Goal: Information Seeking & Learning: Learn about a topic

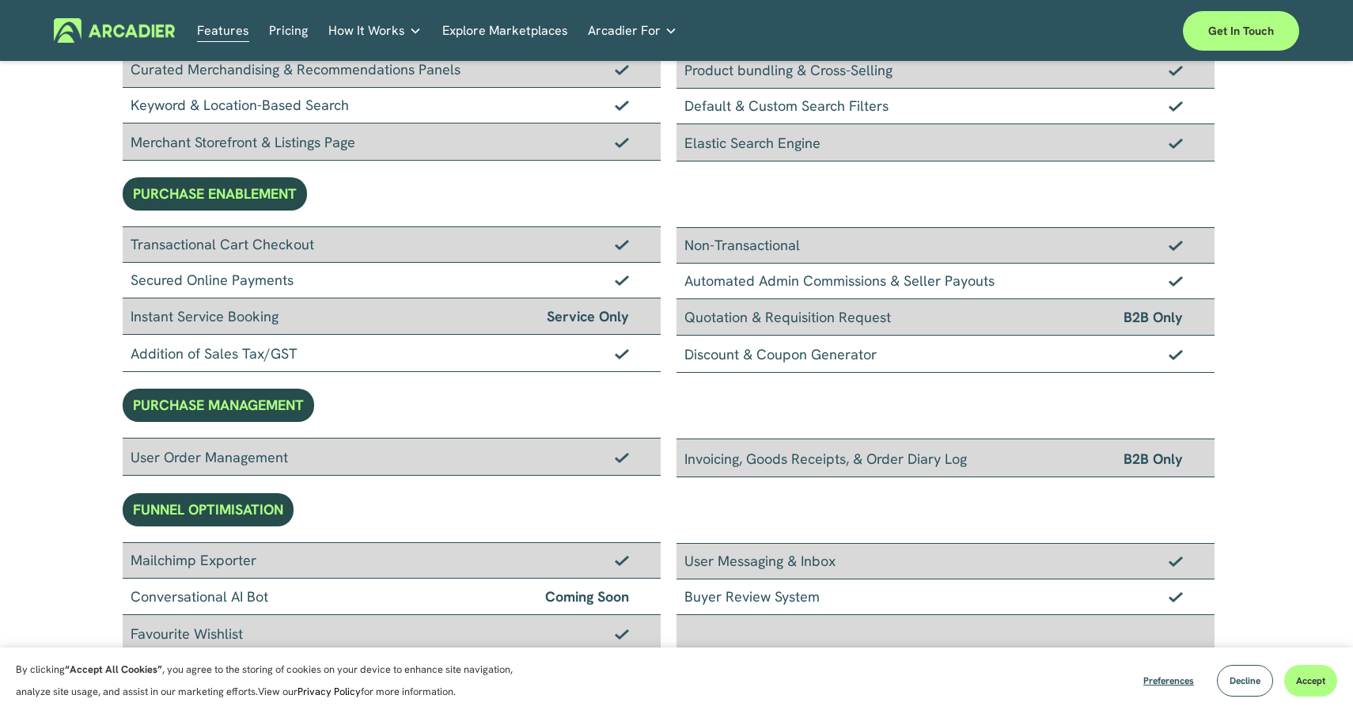
scroll to position [400, 0]
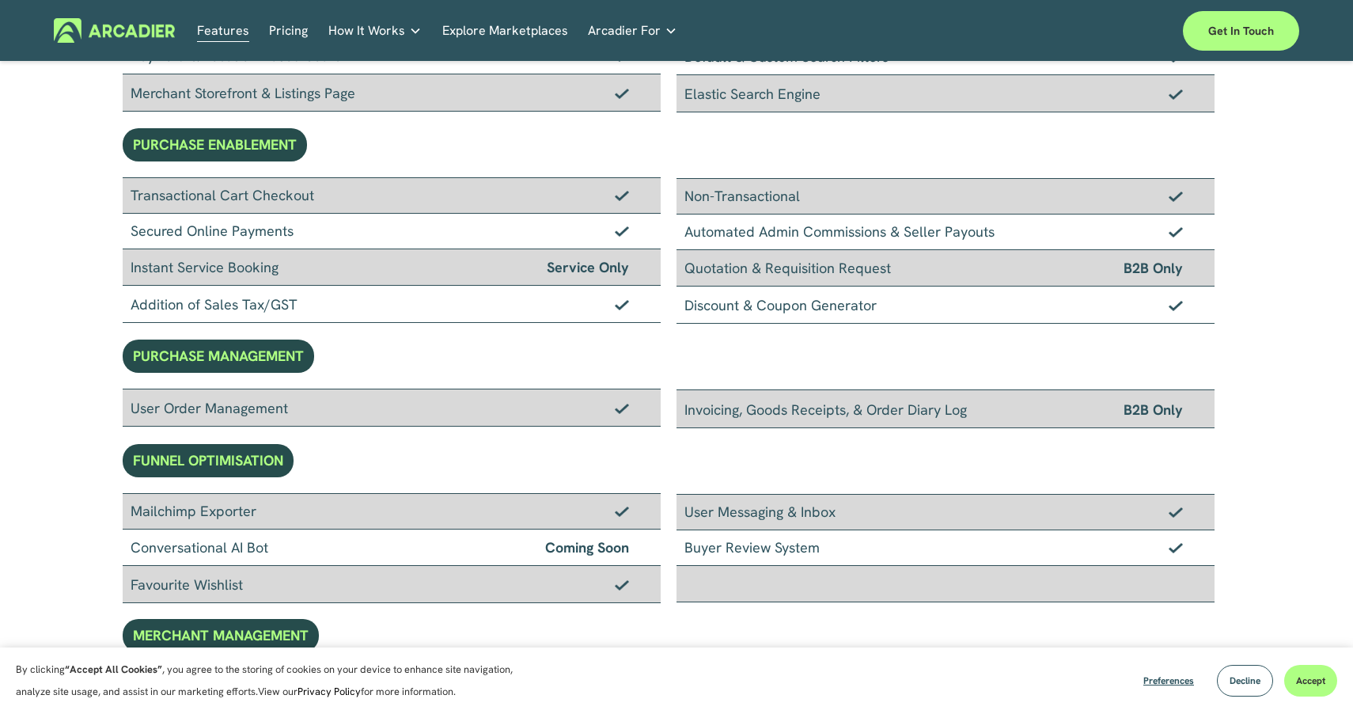
click at [284, 39] on link "Pricing" at bounding box center [288, 30] width 39 height 25
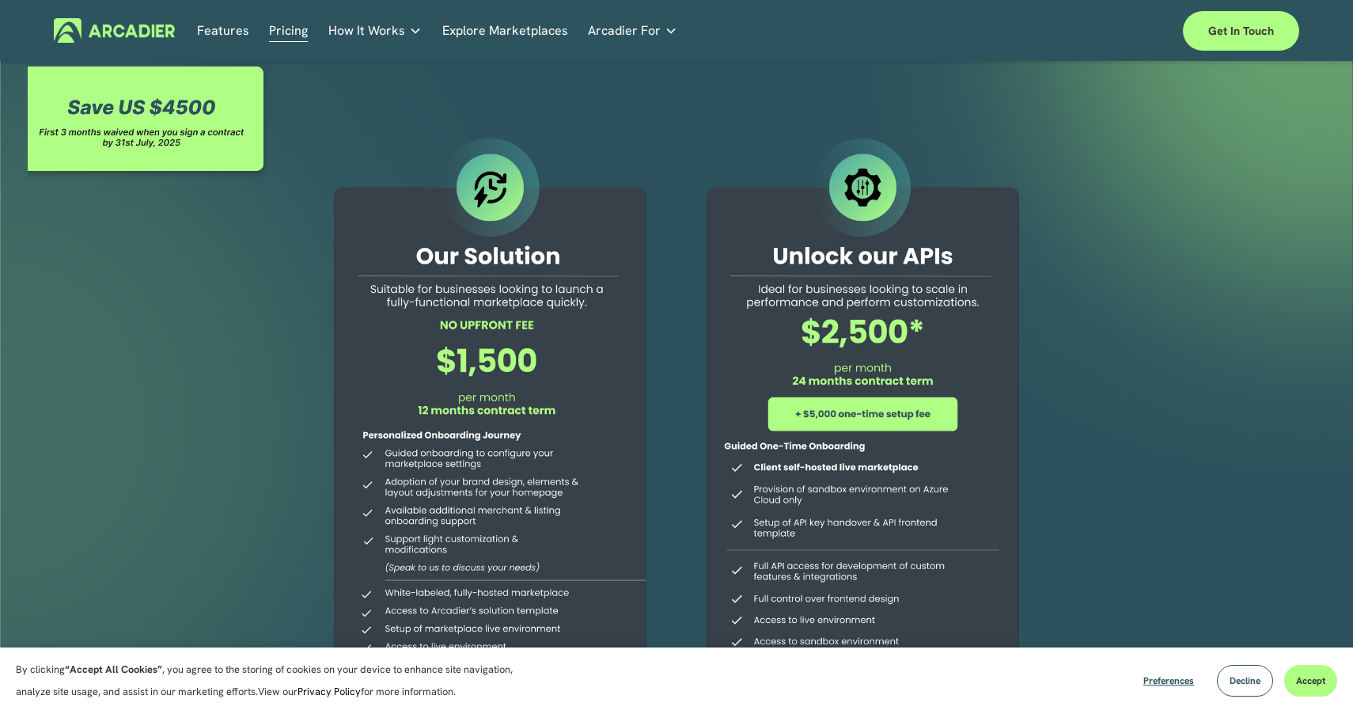
click at [402, 32] on link "How It Works" at bounding box center [374, 30] width 93 height 25
click at [0, 0] on p "Building the world’s most powerful enterprise digital marketplace." at bounding box center [0, 0] width 0 height 0
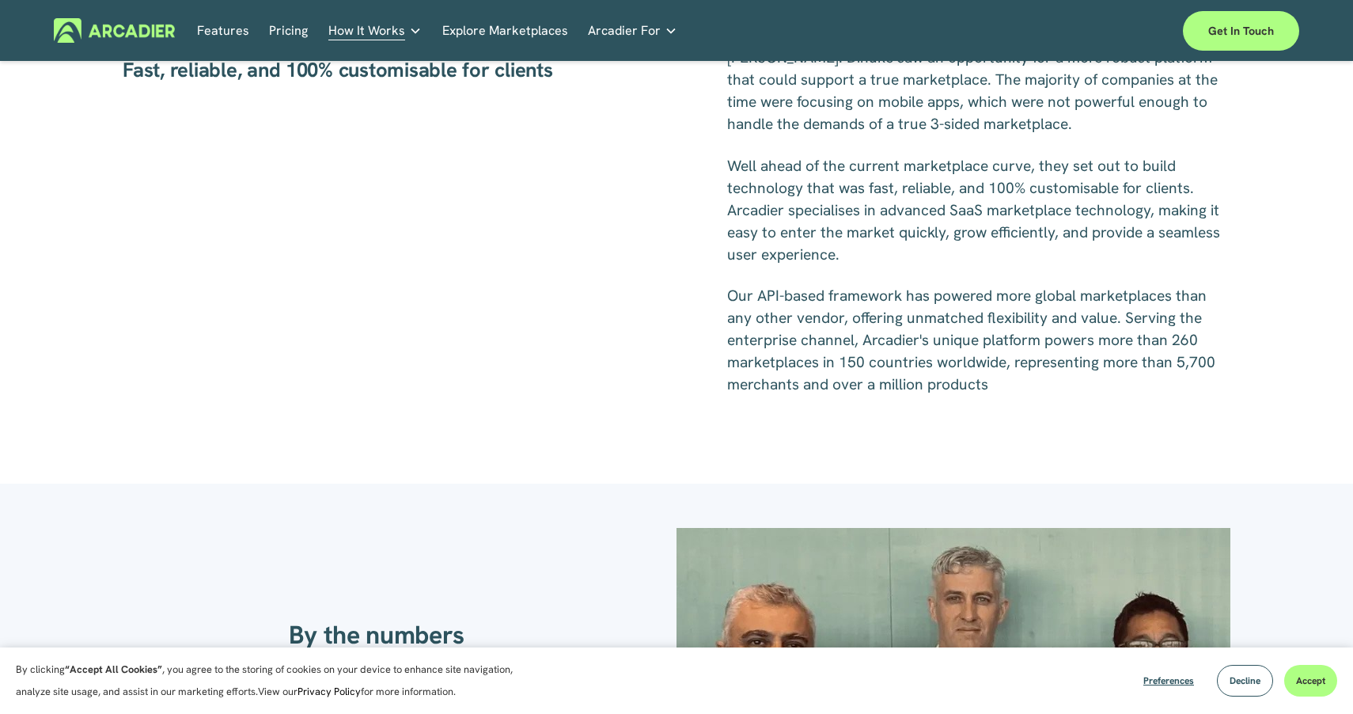
scroll to position [1663, 0]
